Goal: Find specific page/section: Find specific page/section

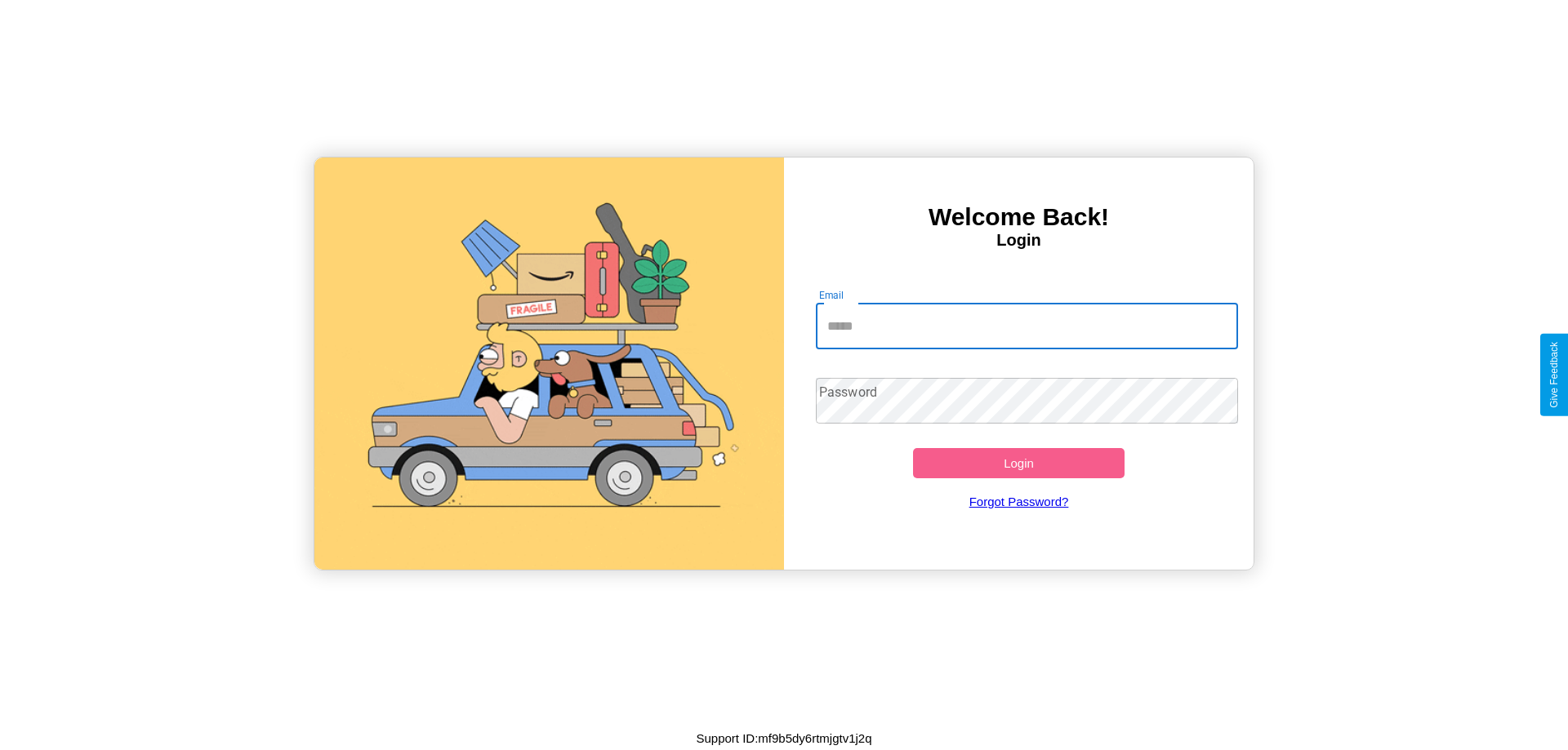
click at [1027, 325] on input "Email" at bounding box center [1027, 326] width 423 height 46
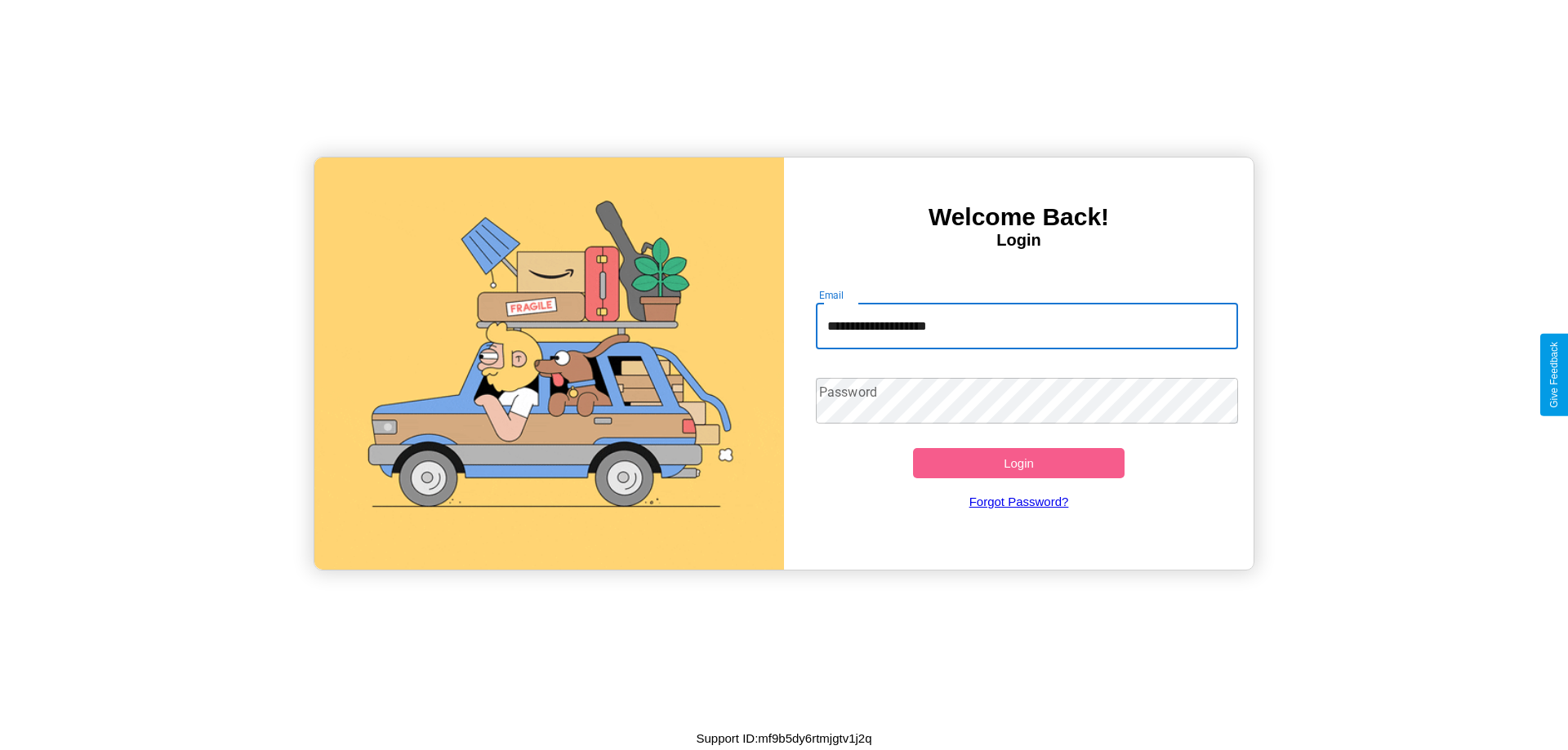
type input "**********"
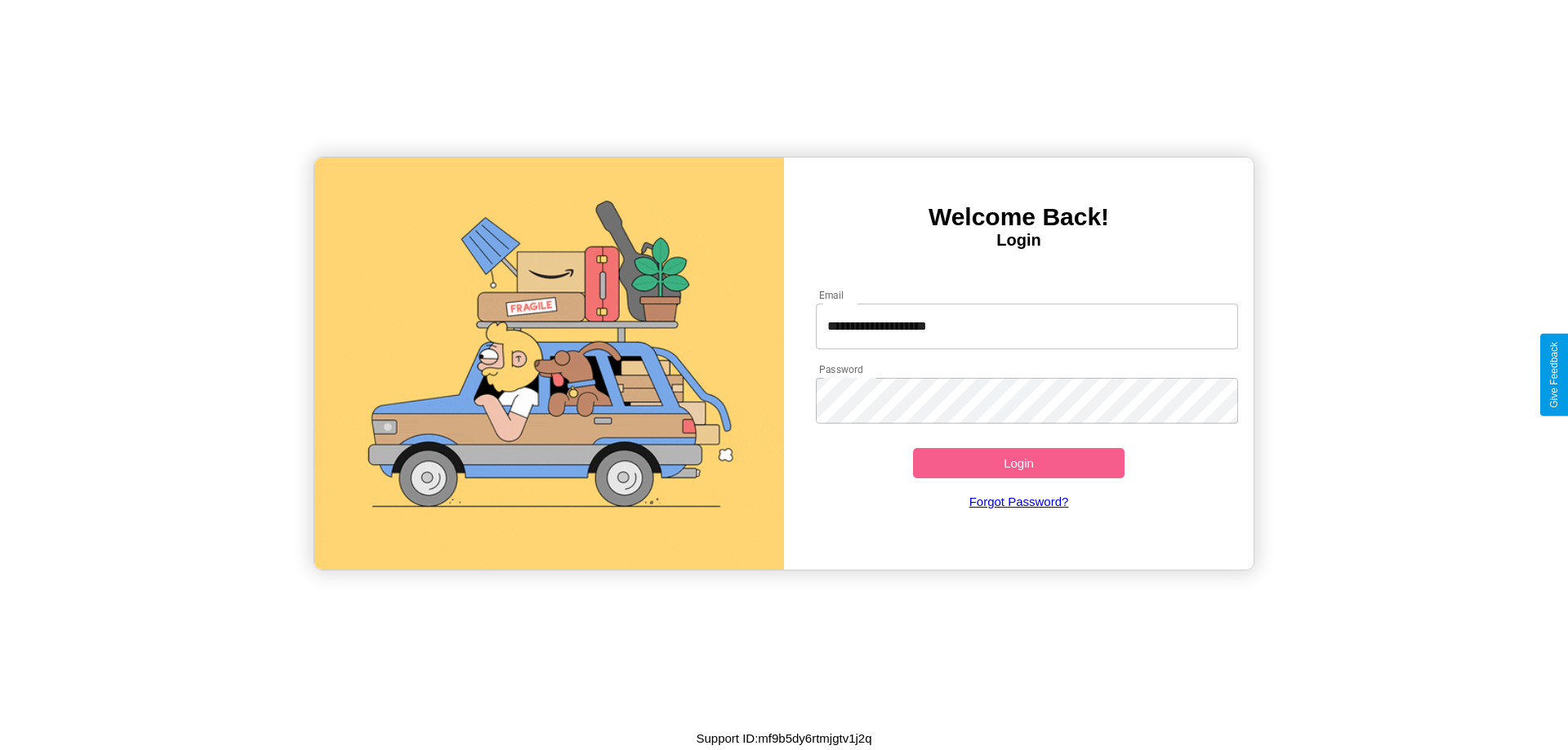
click at [1018, 463] on button "Login" at bounding box center [1019, 462] width 212 height 30
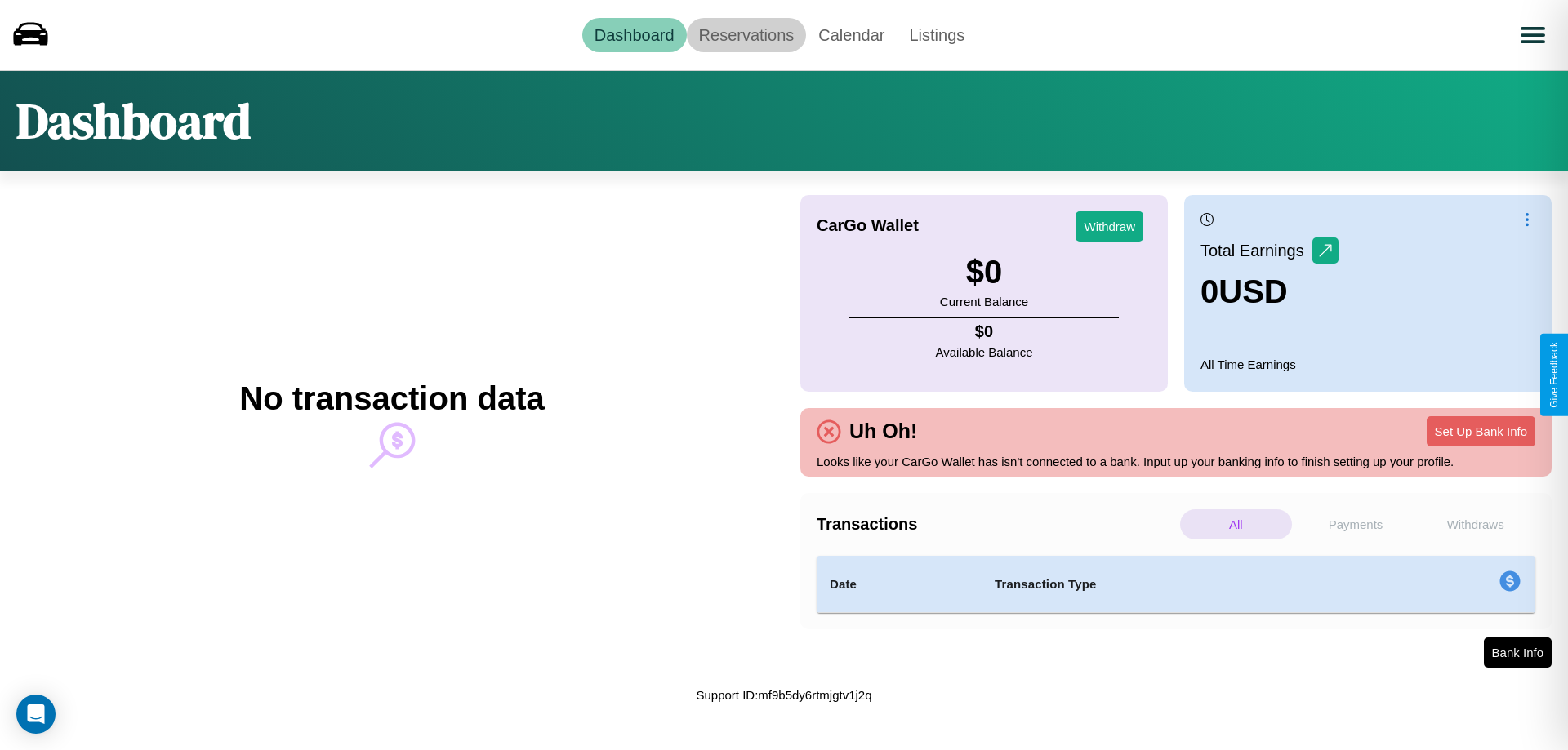
click at [745, 34] on link "Reservations" at bounding box center [747, 34] width 120 height 34
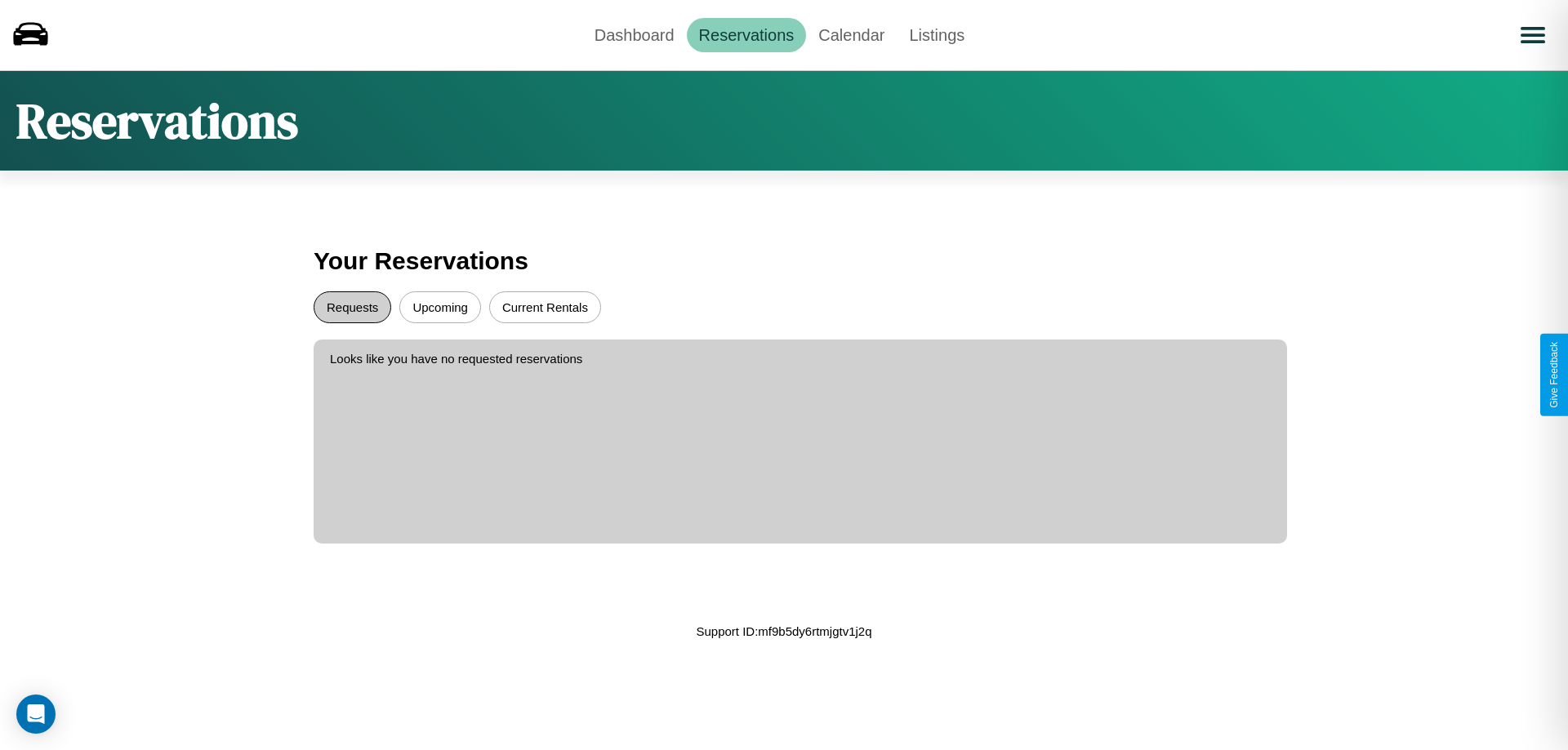
click at [352, 307] on button "Requests" at bounding box center [353, 307] width 78 height 32
click at [545, 307] on button "Current Rentals" at bounding box center [544, 307] width 112 height 32
